Goal: Task Accomplishment & Management: Use online tool/utility

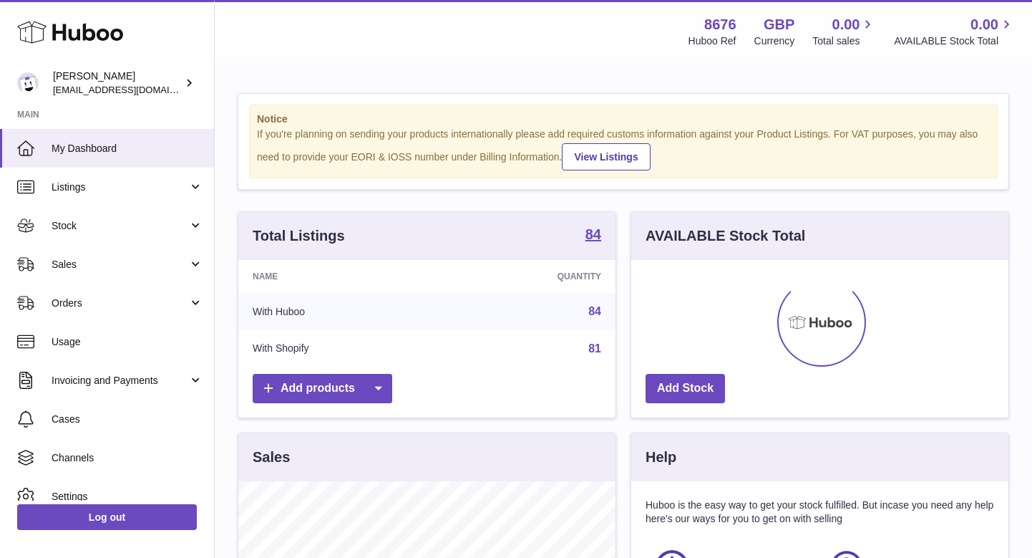
scroll to position [223, 377]
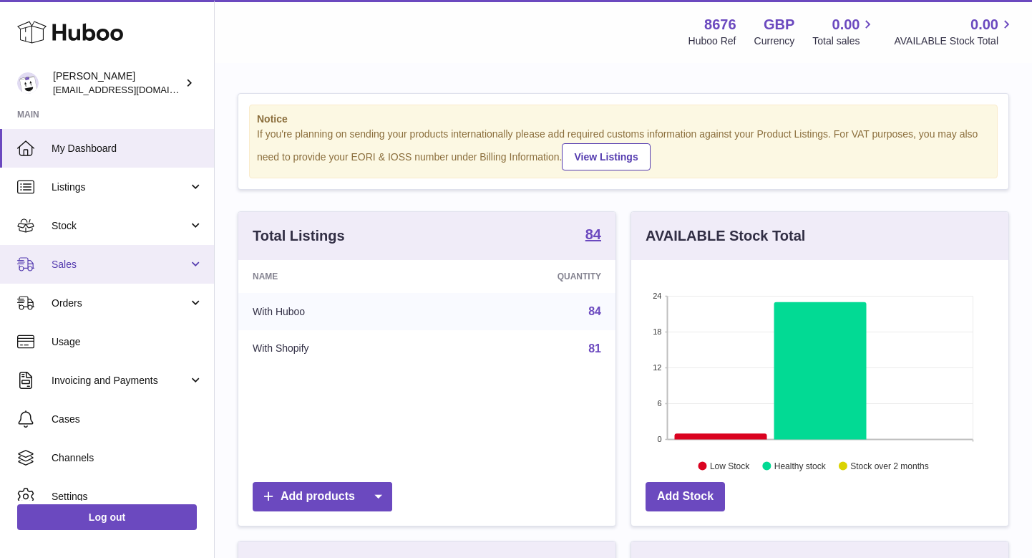
click at [122, 270] on link "Sales" at bounding box center [107, 264] width 214 height 39
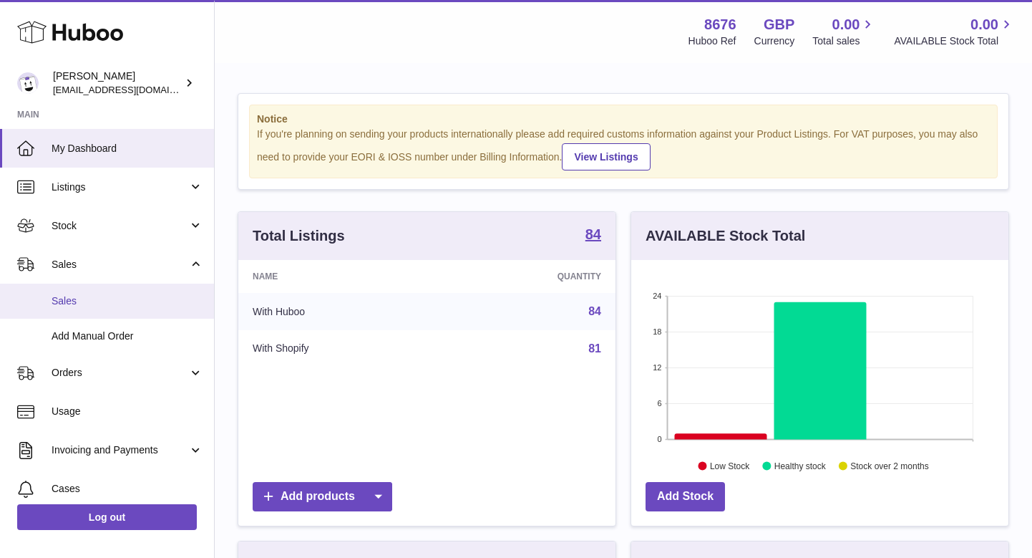
click at [95, 299] on span "Sales" at bounding box center [128, 301] width 152 height 14
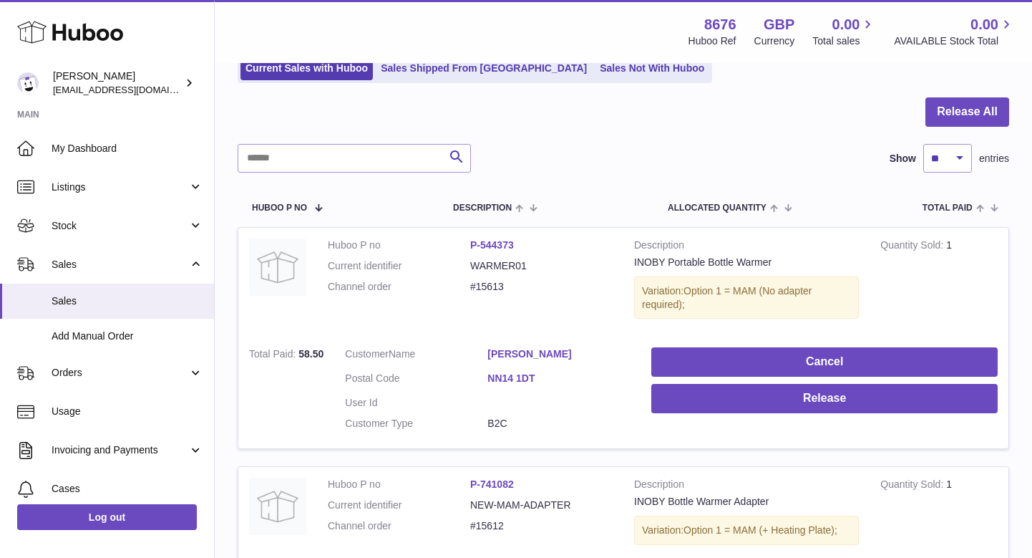
scroll to position [108, 0]
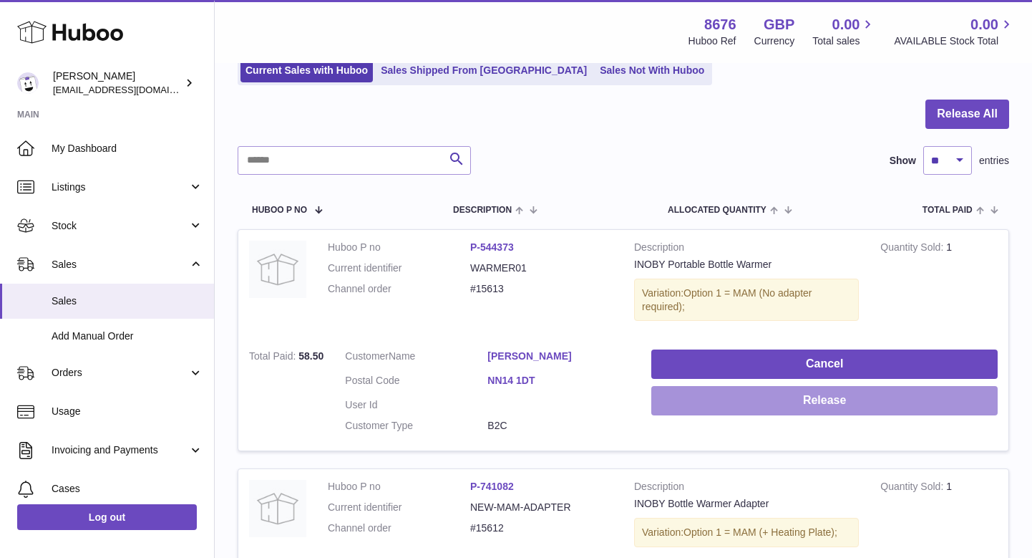
click at [695, 407] on button "Release" at bounding box center [825, 400] width 347 height 29
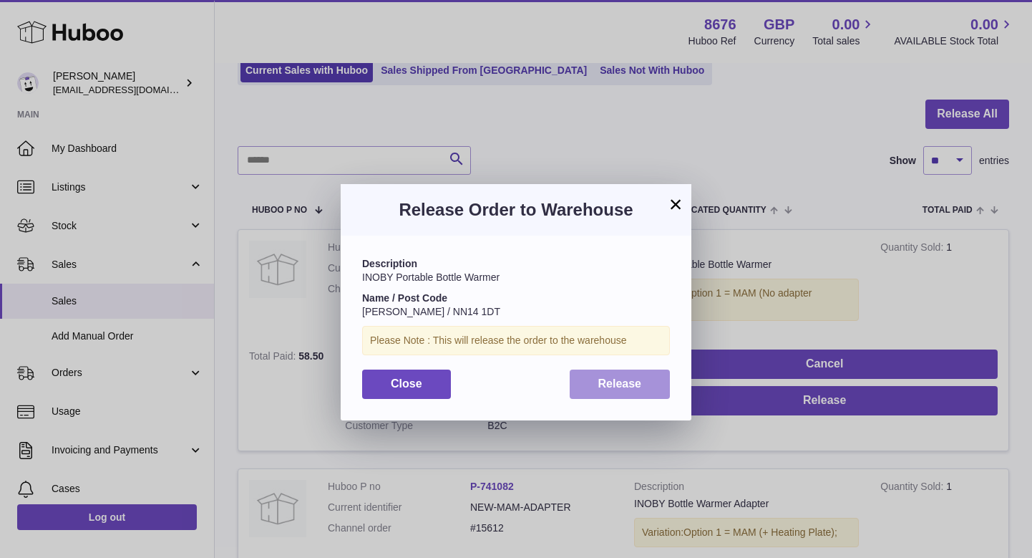
click at [635, 388] on button "Release" at bounding box center [620, 383] width 101 height 29
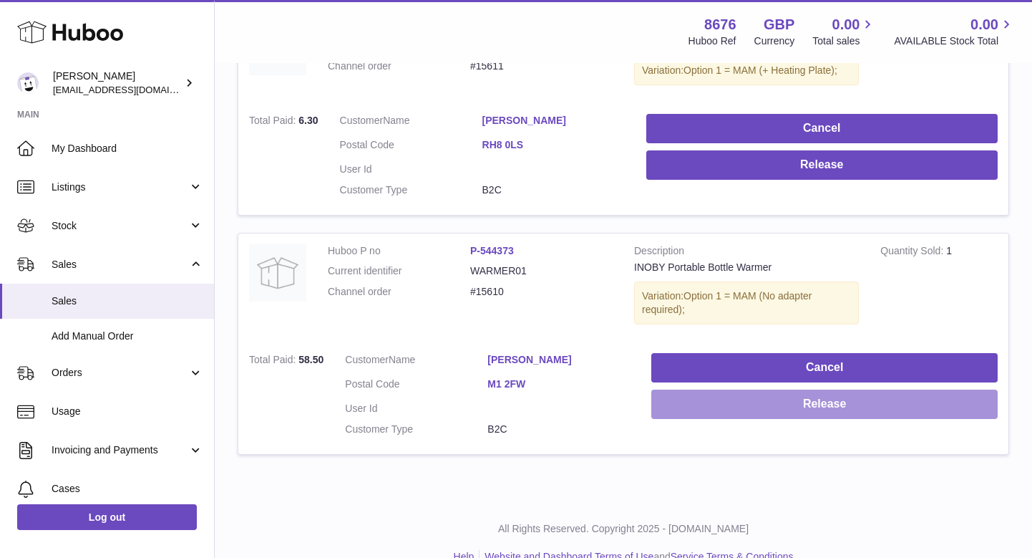
scroll to position [1034, 0]
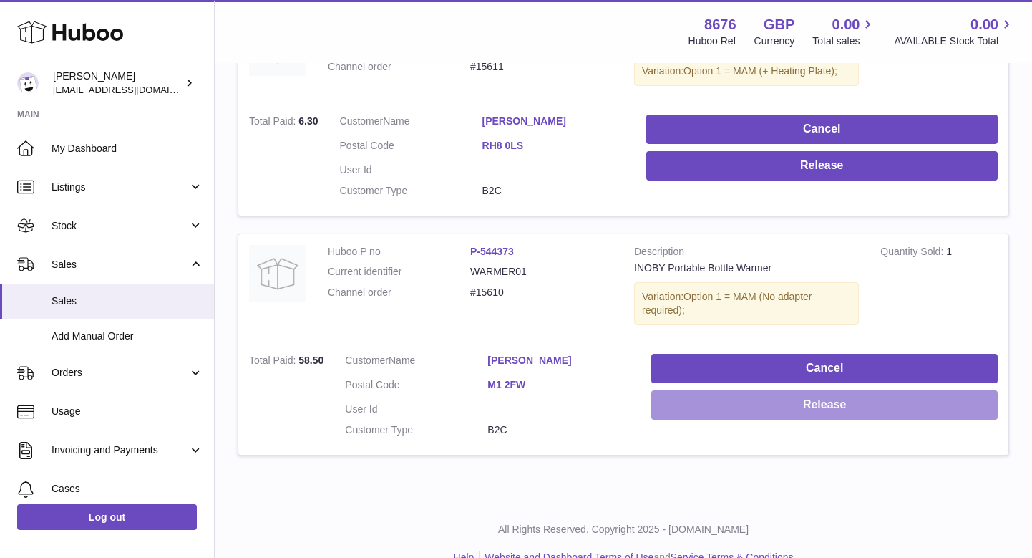
click at [707, 390] on button "Release" at bounding box center [825, 404] width 347 height 29
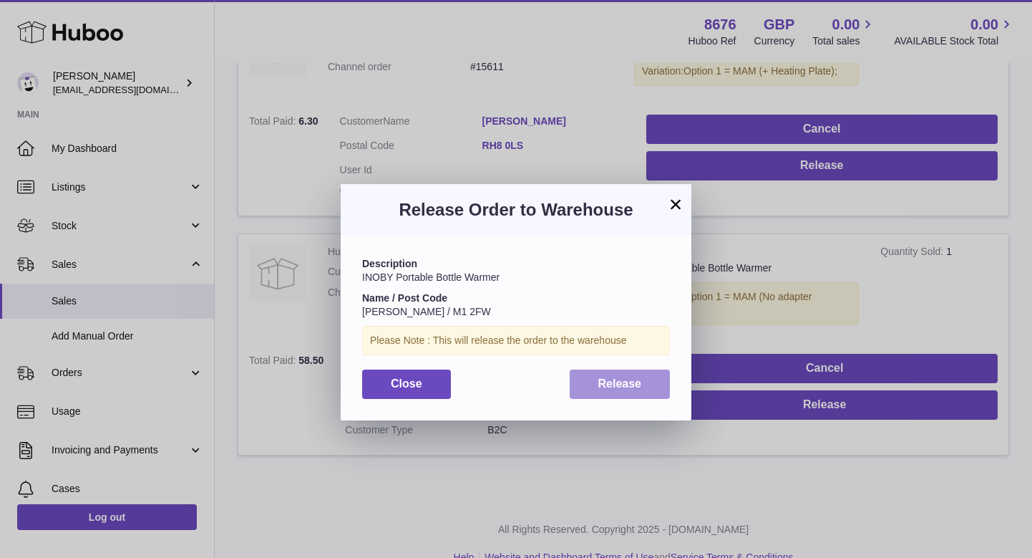
click at [635, 381] on span "Release" at bounding box center [621, 383] width 44 height 12
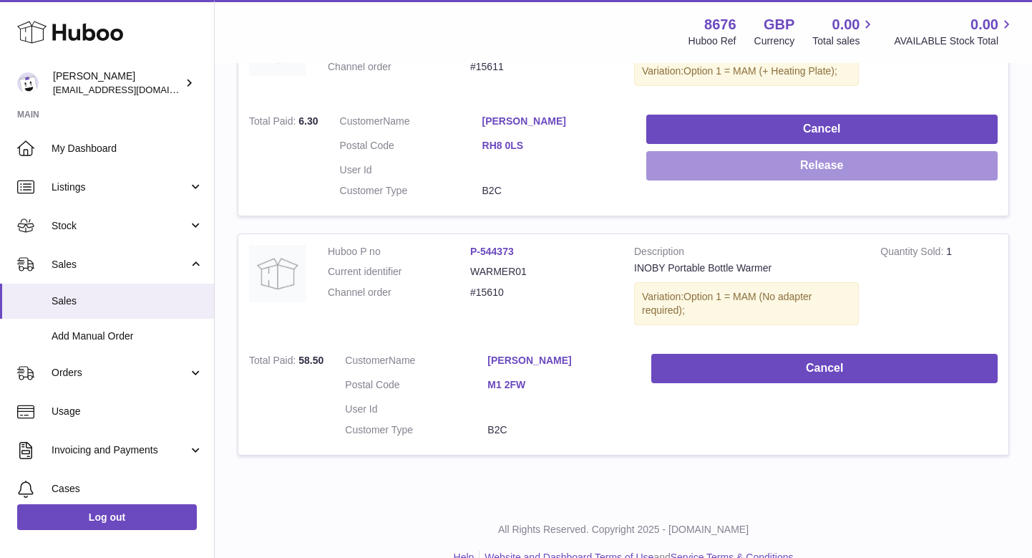
click at [775, 159] on button "Release" at bounding box center [823, 165] width 352 height 29
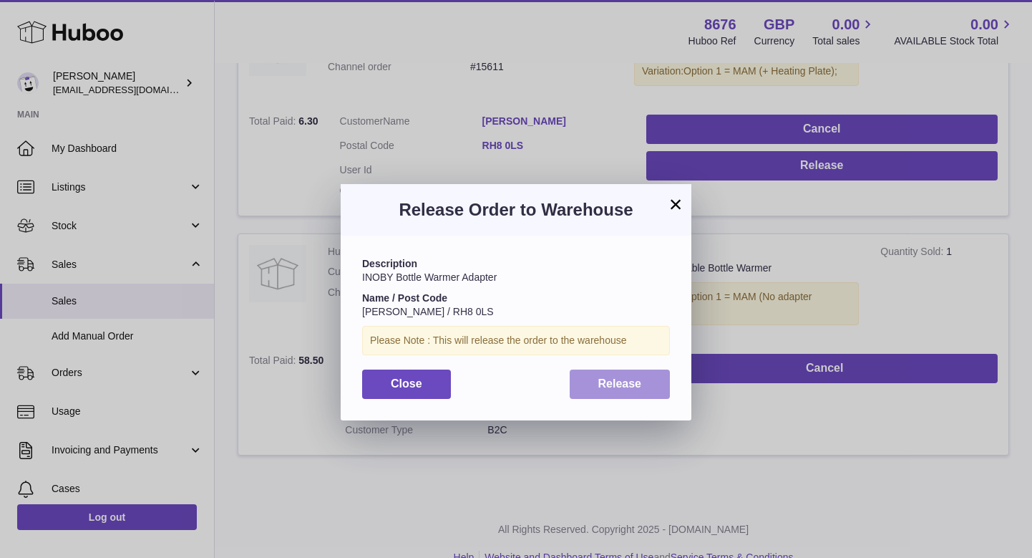
click at [625, 377] on span "Release" at bounding box center [621, 383] width 44 height 12
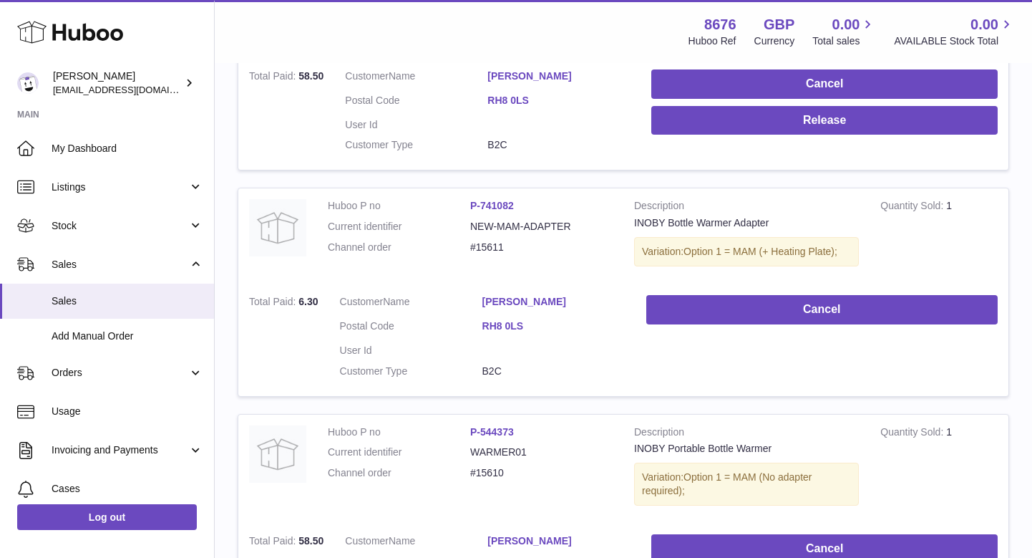
scroll to position [826, 0]
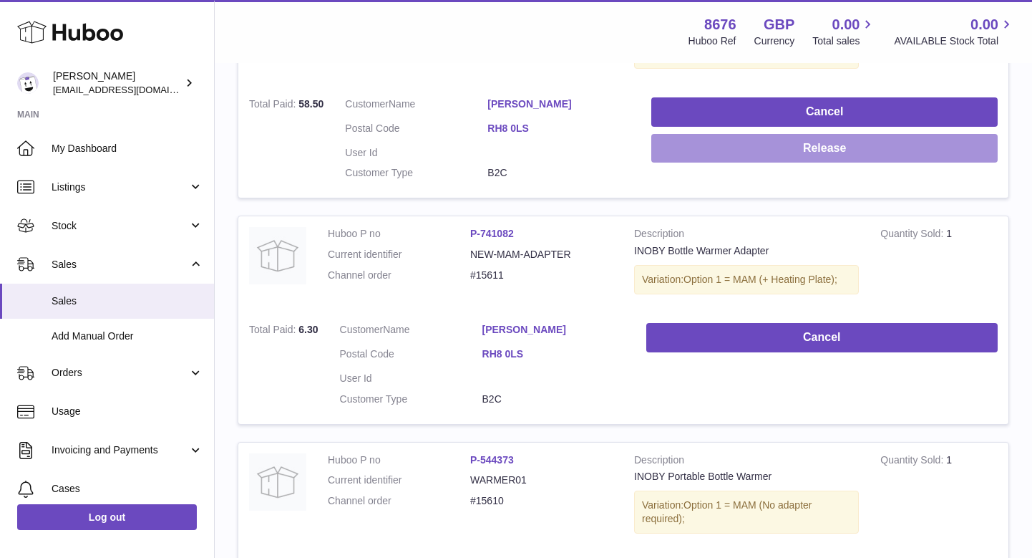
click at [743, 139] on button "Release" at bounding box center [825, 148] width 347 height 29
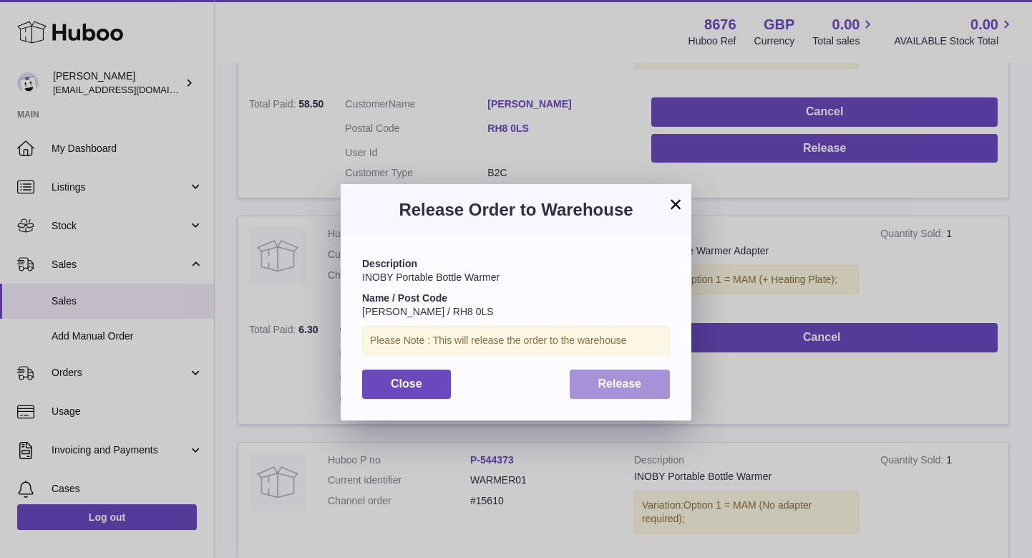
click at [627, 377] on span "Release" at bounding box center [621, 383] width 44 height 12
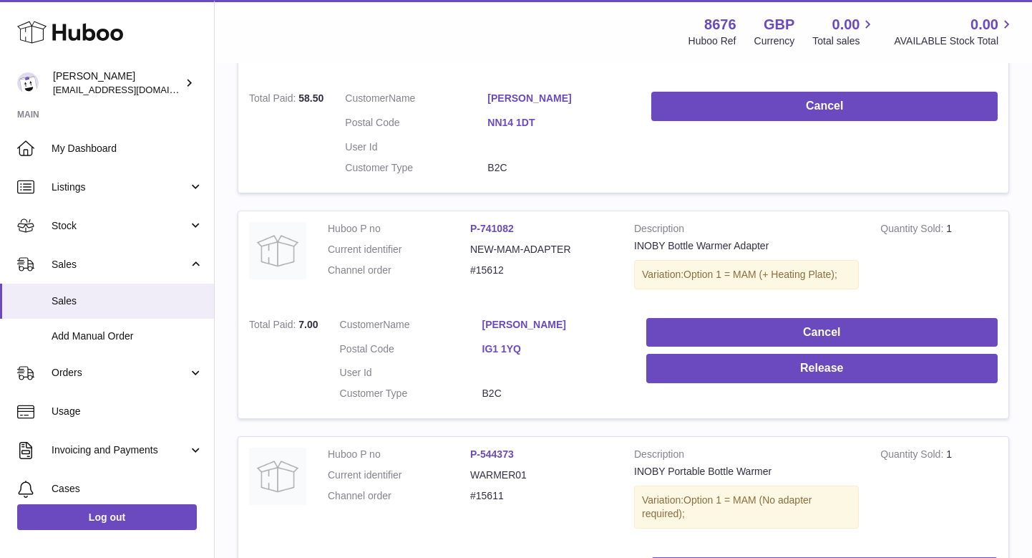
scroll to position [324, 0]
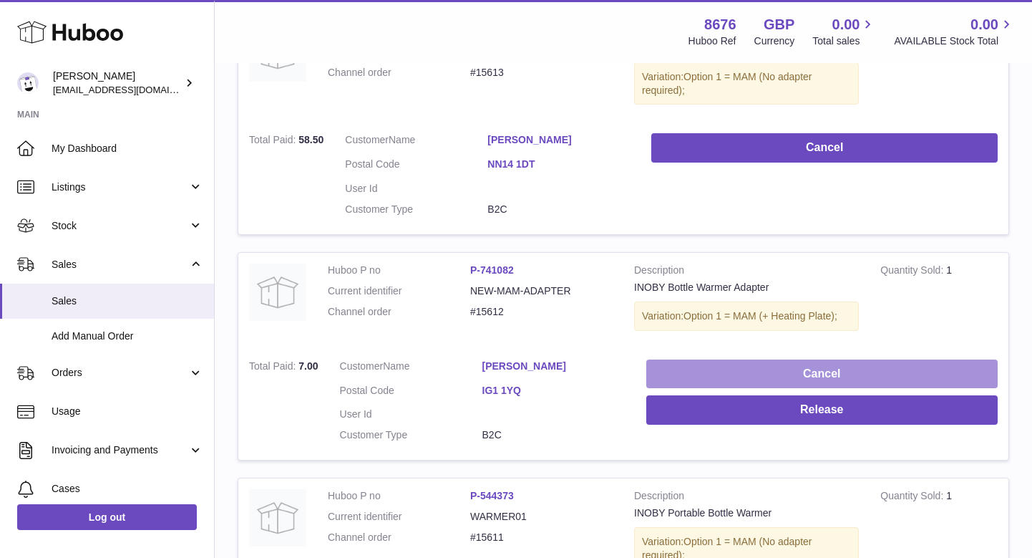
click at [689, 362] on button "Cancel" at bounding box center [823, 373] width 352 height 29
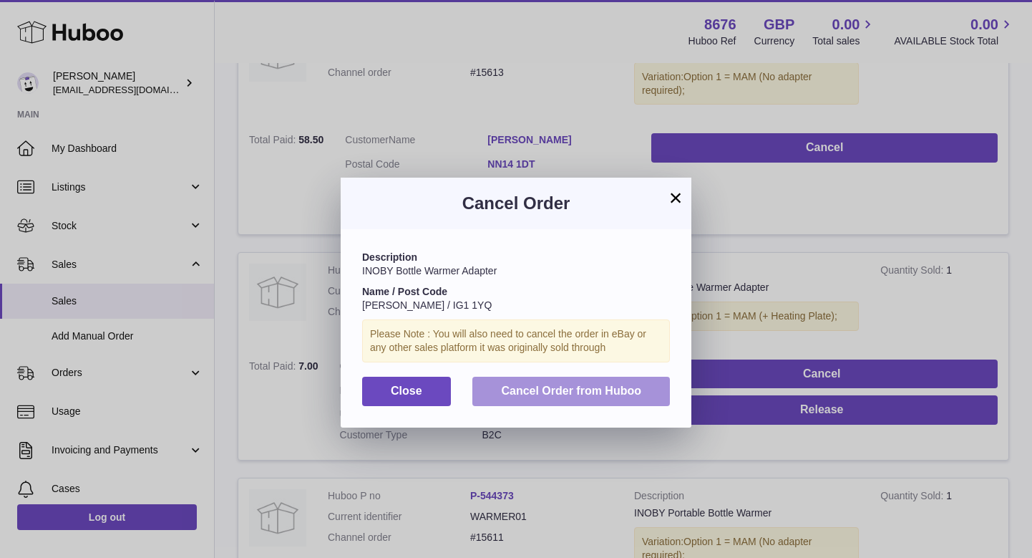
click at [603, 379] on button "Cancel Order from Huboo" at bounding box center [572, 391] width 198 height 29
